Goal: Use online tool/utility

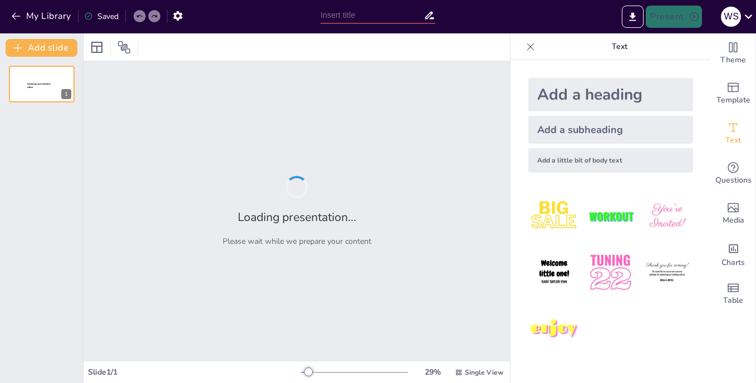
type input "Sikap Positif dalam Mengelola Waktu di Tempat Kerja"
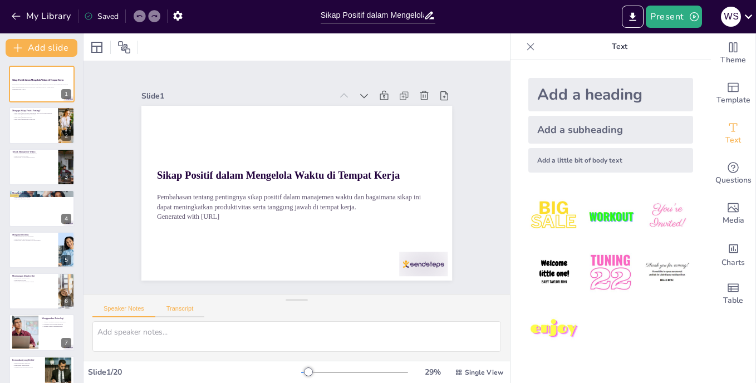
click at [187, 306] on button "Transcript" at bounding box center [180, 311] width 50 height 12
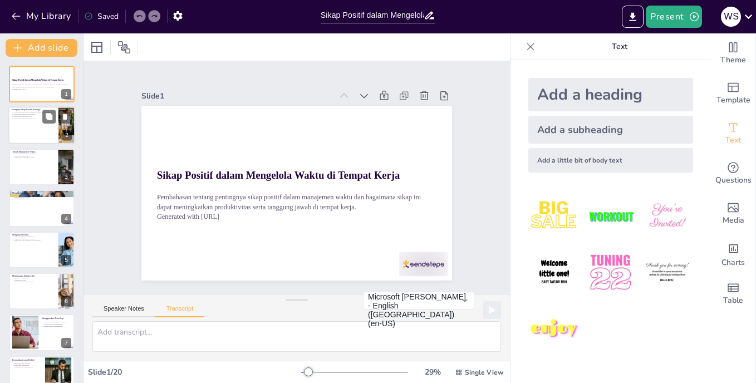
click at [41, 129] on div at bounding box center [41, 126] width 67 height 38
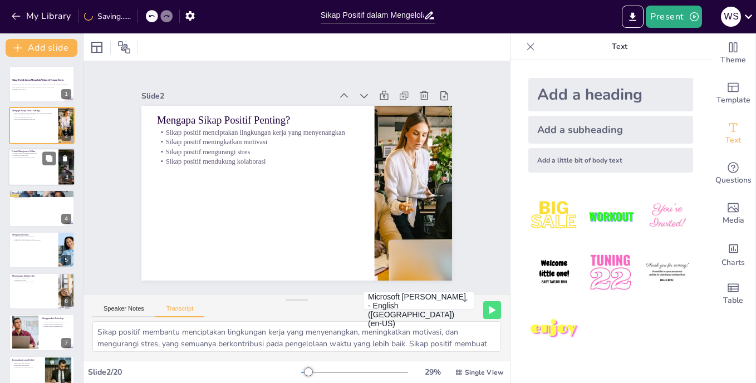
click at [42, 165] on div at bounding box center [57, 157] width 30 height 13
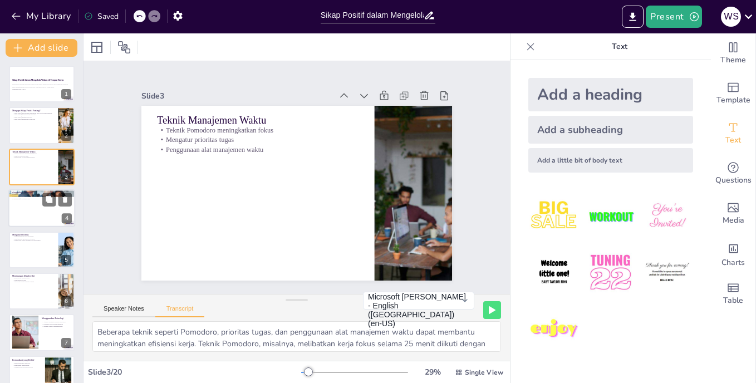
click at [36, 210] on div at bounding box center [41, 208] width 67 height 38
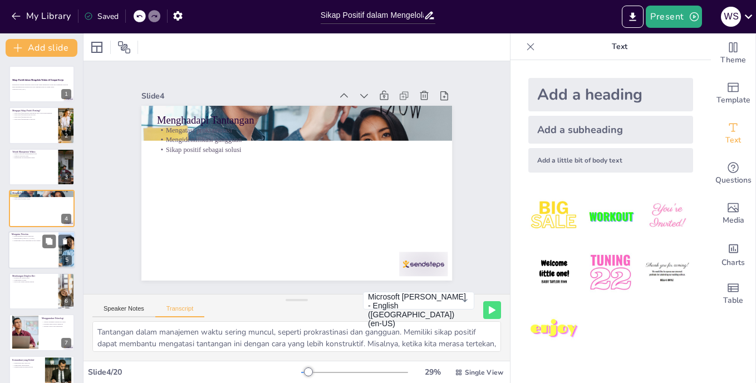
click at [35, 243] on div at bounding box center [41, 250] width 67 height 38
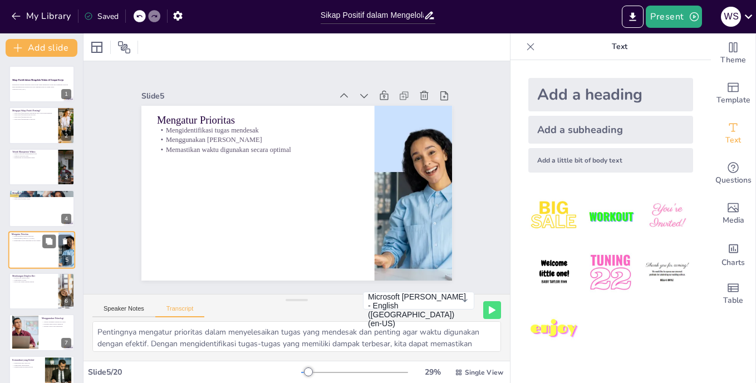
scroll to position [30, 0]
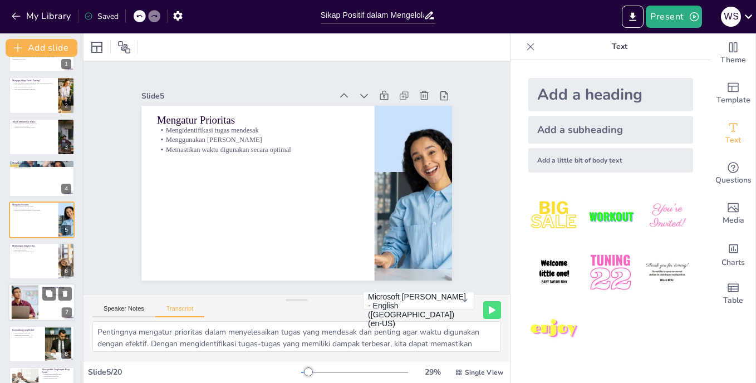
click at [39, 299] on div at bounding box center [41, 303] width 67 height 38
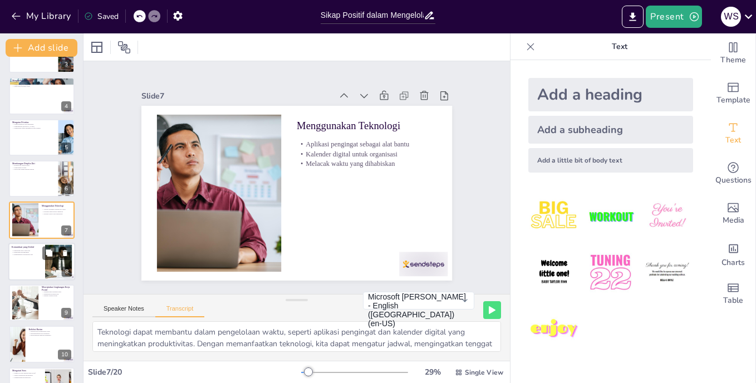
scroll to position [168, 0]
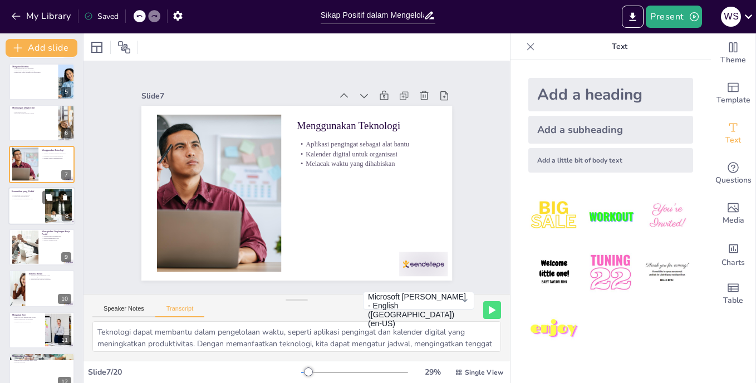
click at [36, 210] on div at bounding box center [41, 206] width 67 height 38
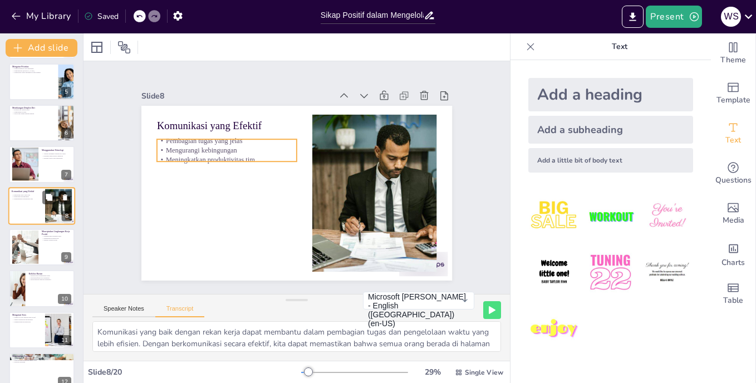
scroll to position [154, 0]
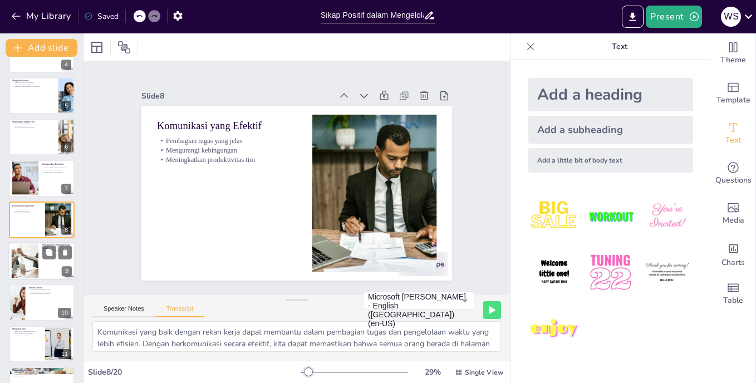
click at [47, 264] on div at bounding box center [41, 261] width 67 height 38
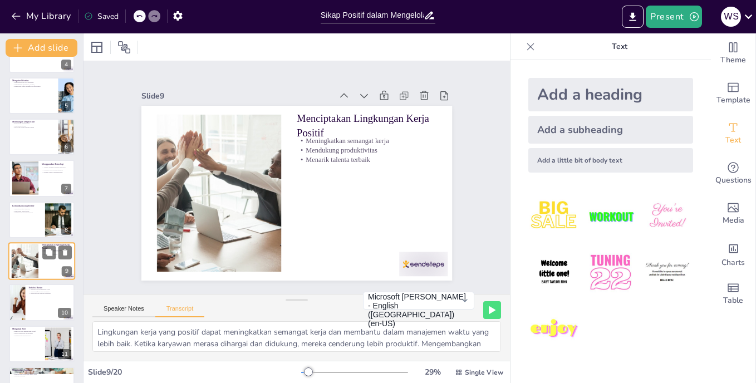
scroll to position [195, 0]
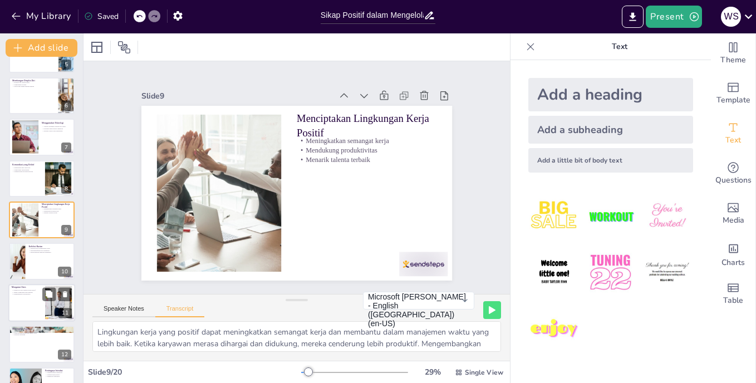
click at [42, 297] on div at bounding box center [41, 303] width 67 height 38
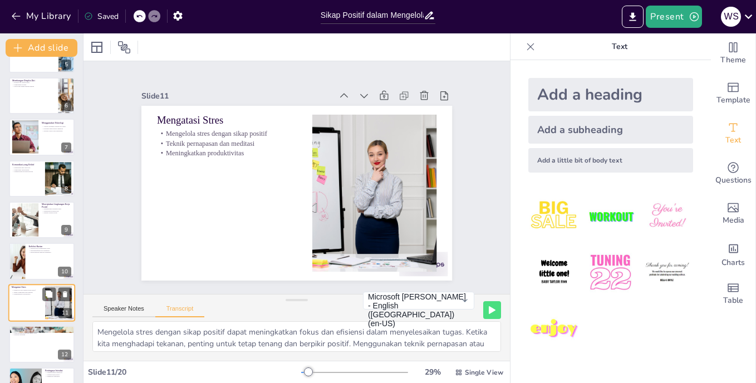
scroll to position [278, 0]
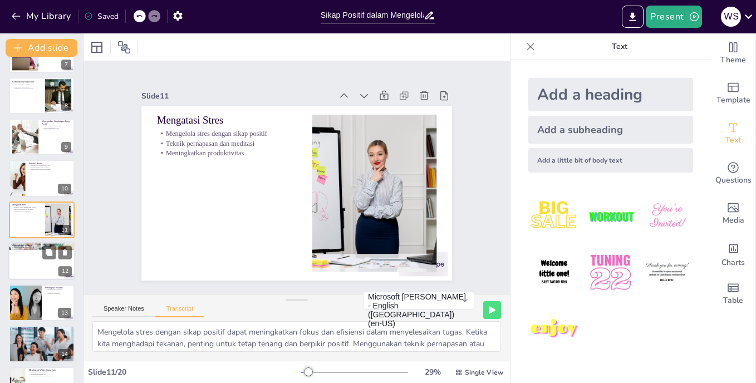
click at [39, 263] on div at bounding box center [41, 261] width 67 height 38
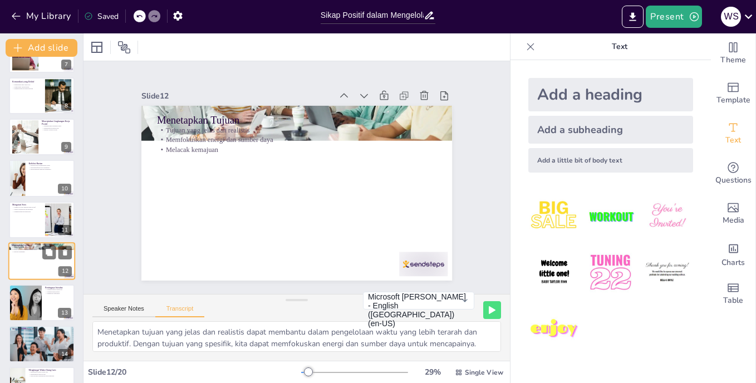
scroll to position [320, 0]
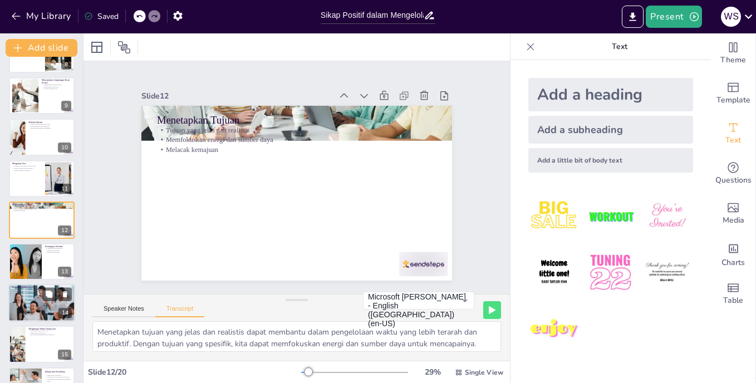
click at [41, 306] on div at bounding box center [41, 303] width 67 height 45
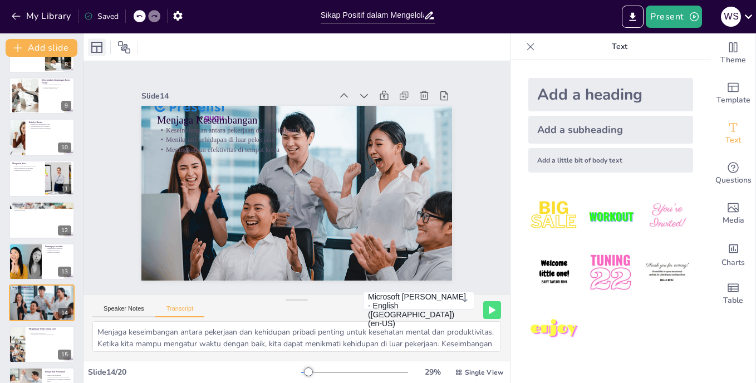
scroll to position [402, 0]
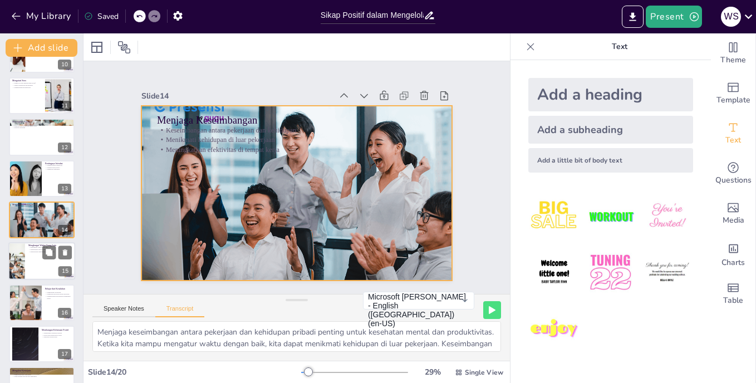
click at [48, 266] on div at bounding box center [41, 262] width 67 height 38
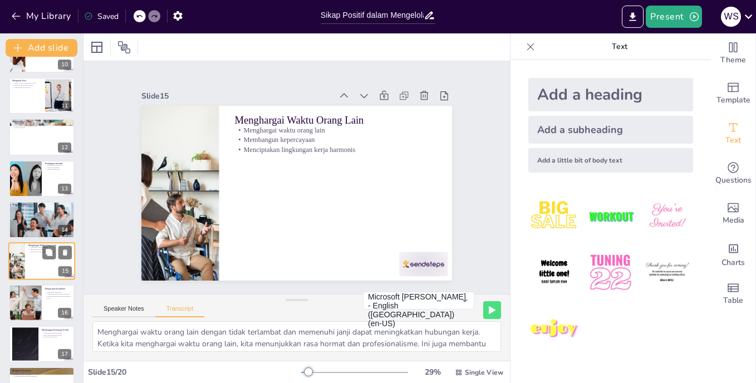
scroll to position [444, 0]
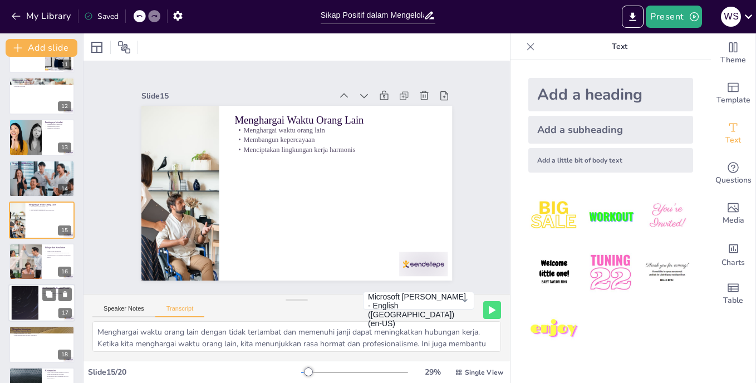
click at [43, 303] on div at bounding box center [41, 303] width 67 height 38
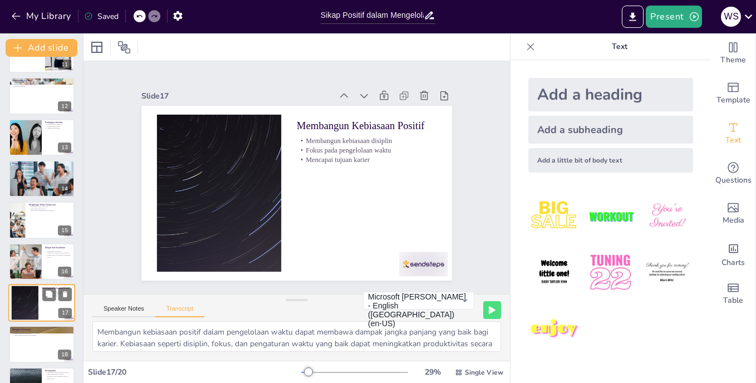
scroll to position [515, 0]
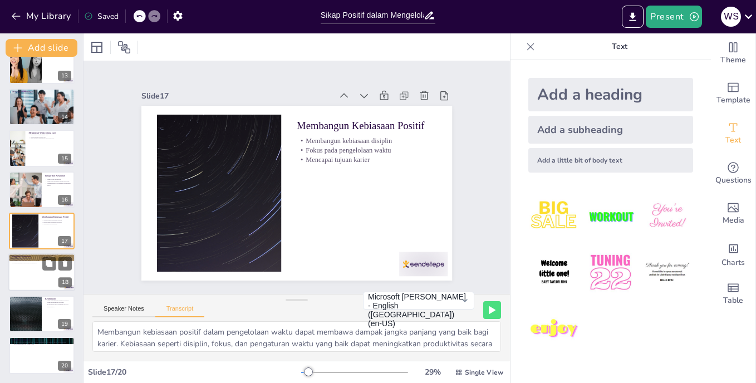
click at [41, 281] on div at bounding box center [41, 273] width 67 height 38
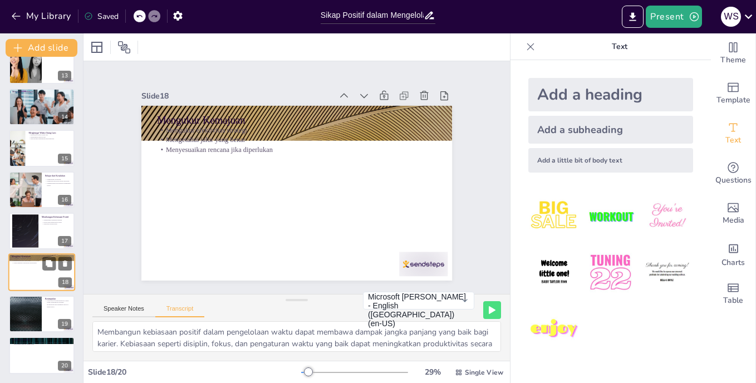
type textarea "Mengukur kemajuan dalam manajemen waktu dapat membantu dalam mengevaluasi efekt…"
click at [41, 311] on div at bounding box center [25, 314] width 67 height 38
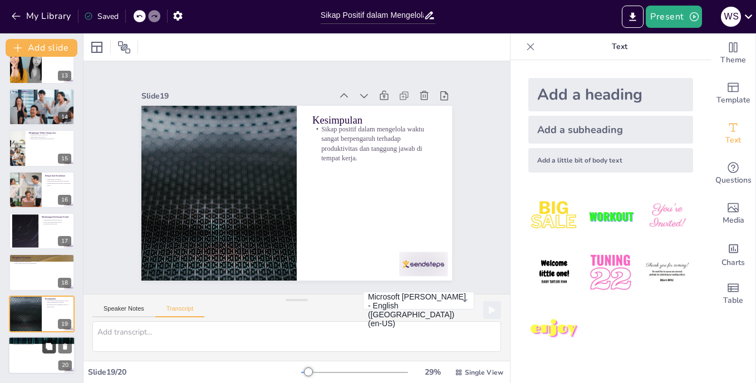
click at [43, 347] on button at bounding box center [48, 346] width 13 height 13
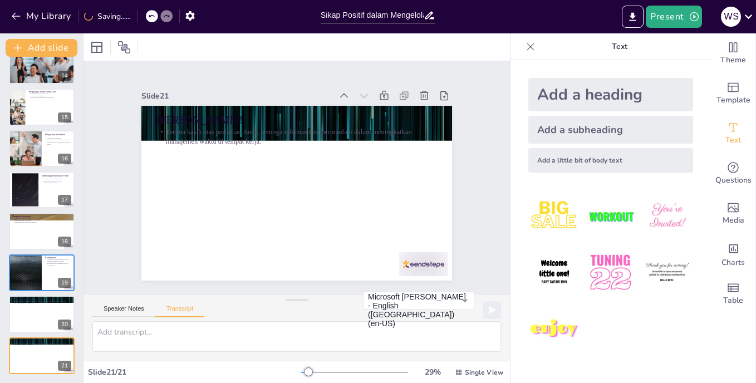
scroll to position [0, 0]
